Goal: Check status

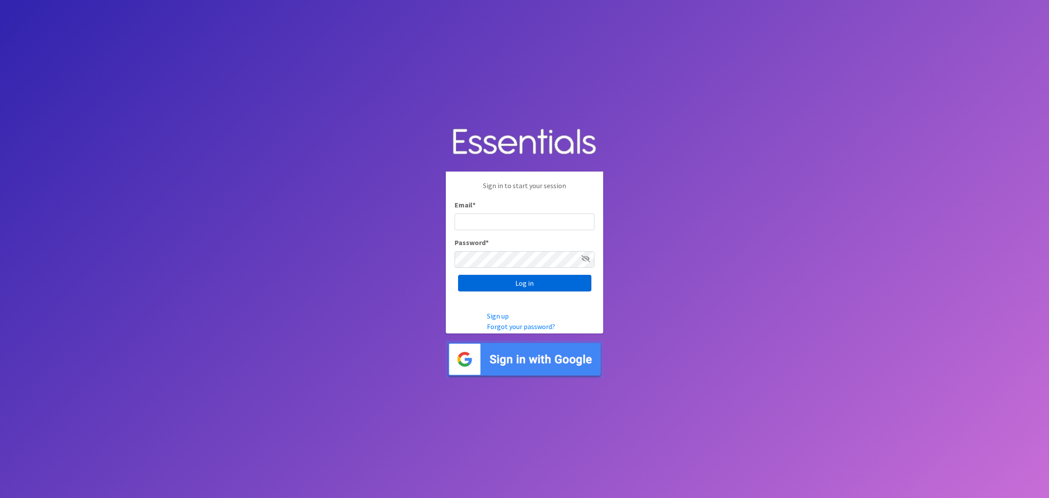
type input "shannon@HeartofOhiodiaperbank.org"
click at [531, 282] on input "Log in" at bounding box center [524, 283] width 133 height 17
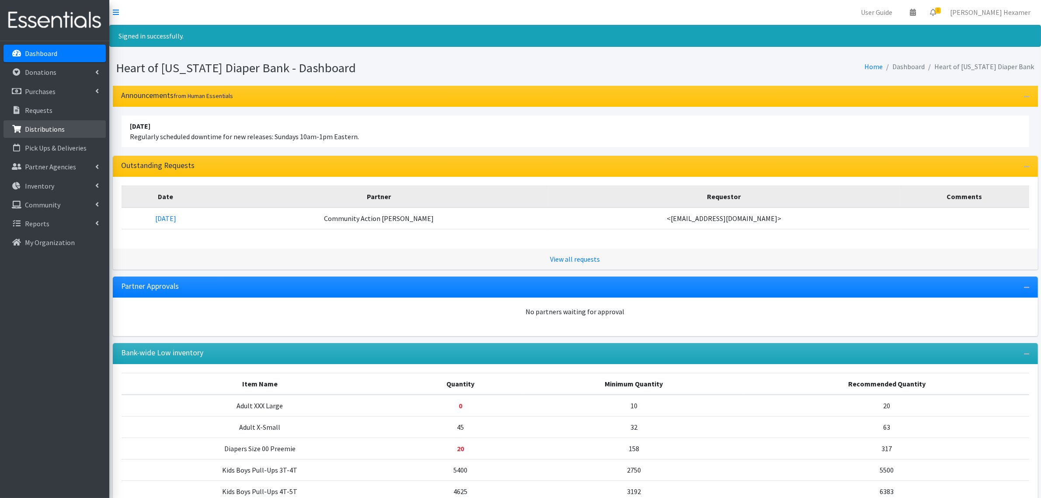
click at [51, 131] on p "Distributions" at bounding box center [45, 129] width 40 height 9
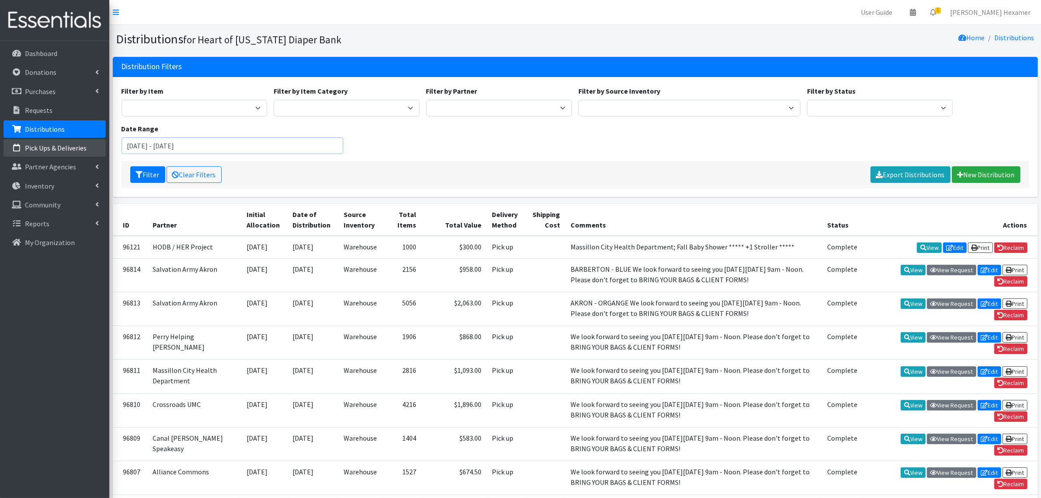
drag, startPoint x: 153, startPoint y: 146, endPoint x: 76, endPoint y: 146, distance: 77.4
type input "January 1, 2018 - November 7, 2025"
click at [146, 178] on button "Filter" at bounding box center [147, 174] width 35 height 17
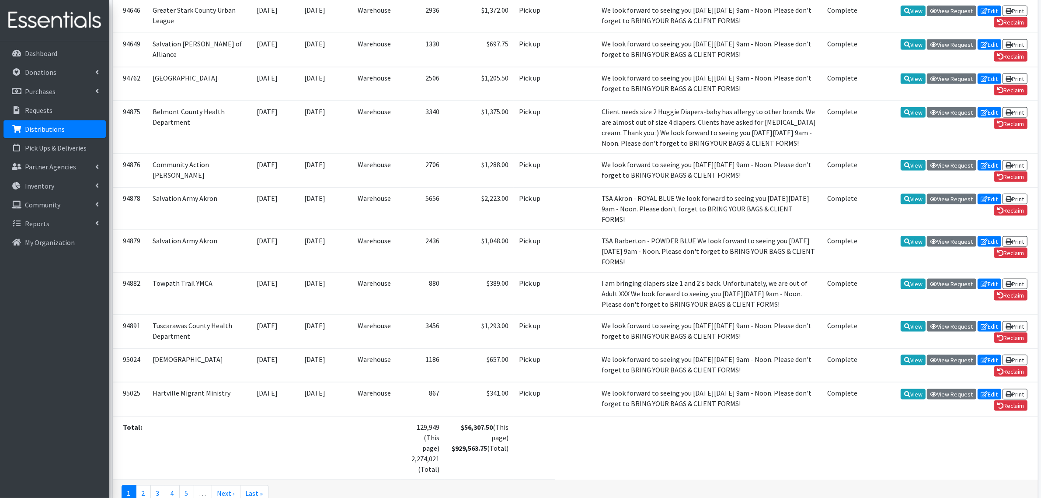
scroll to position [1658, 0]
